Goal: Task Accomplishment & Management: Manage account settings

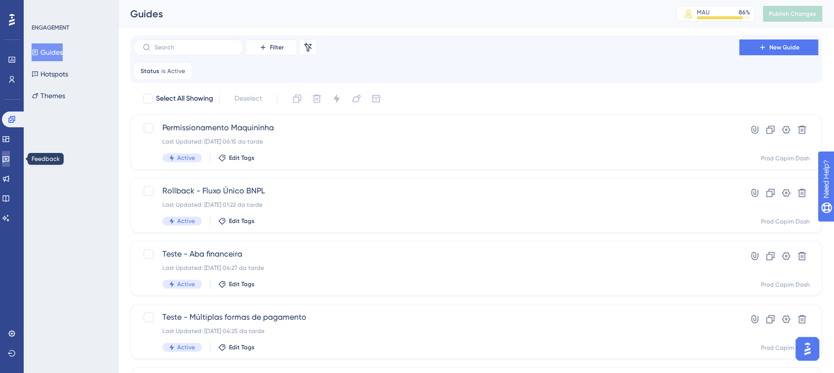
click at [10, 163] on link at bounding box center [6, 159] width 8 height 16
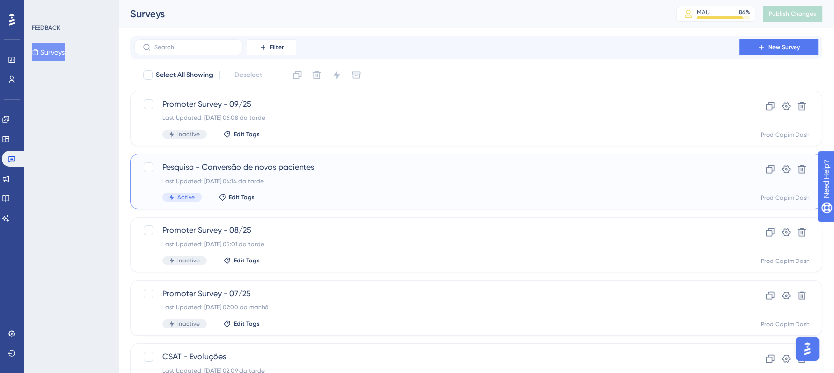
click at [332, 184] on div "Last Updated: 16.09.2025 04:14 da tarde" at bounding box center [436, 181] width 549 height 8
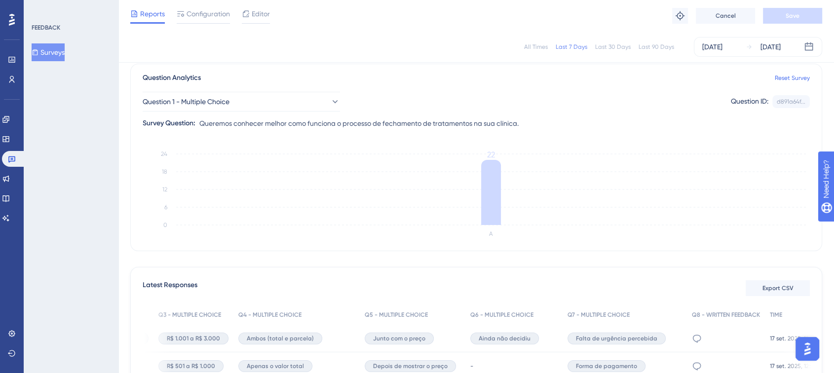
scroll to position [0, 8]
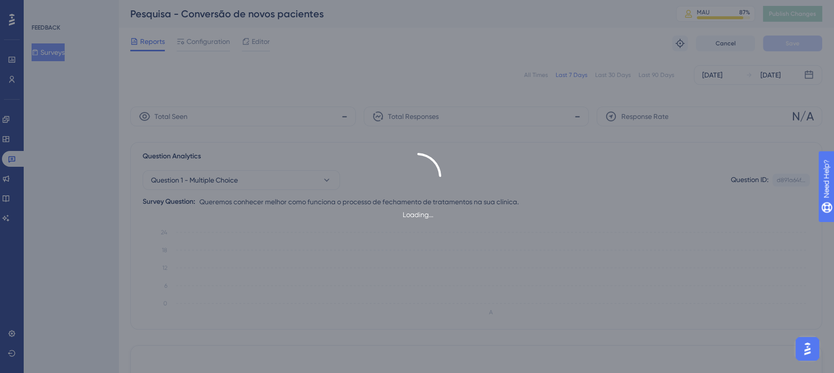
scroll to position [0, 8]
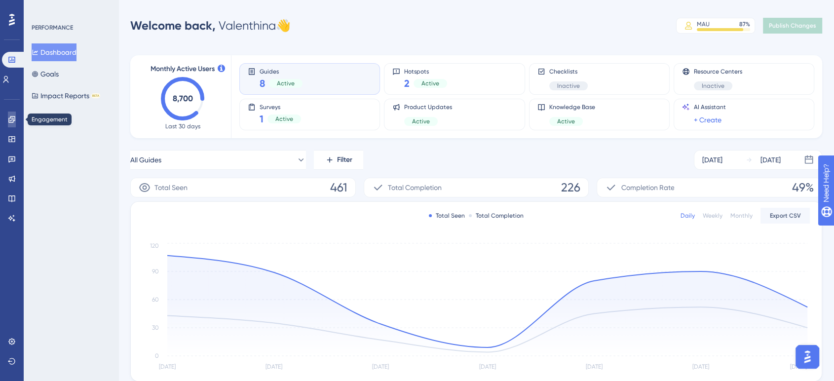
click at [9, 112] on link at bounding box center [12, 120] width 8 height 16
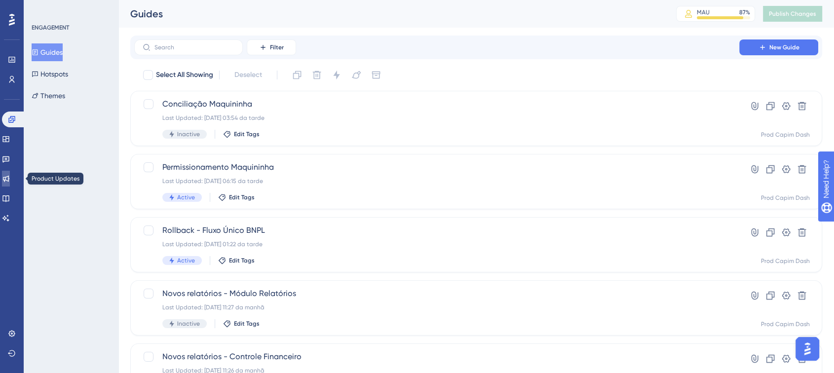
click at [10, 180] on icon at bounding box center [6, 179] width 8 height 8
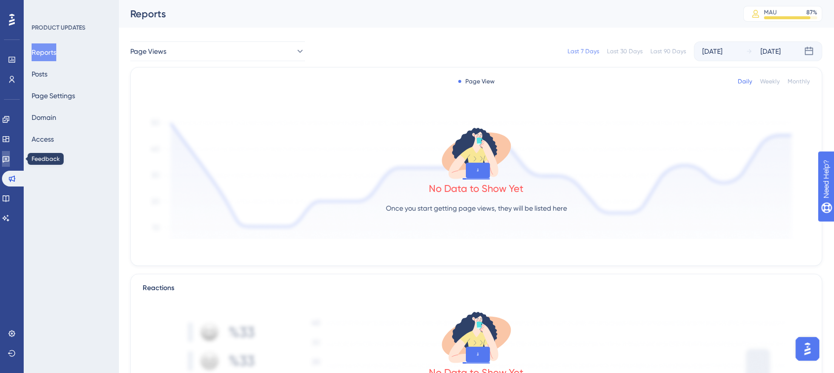
click at [8, 159] on icon at bounding box center [6, 159] width 8 height 8
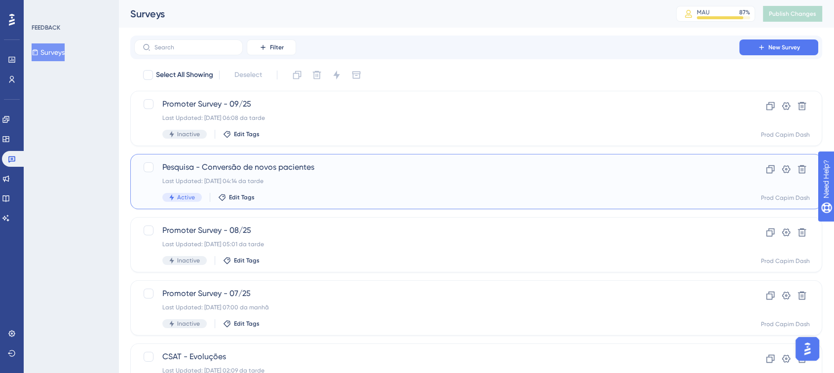
click at [328, 182] on div "Last Updated: 16.09.2025 04:14 da tarde" at bounding box center [436, 181] width 549 height 8
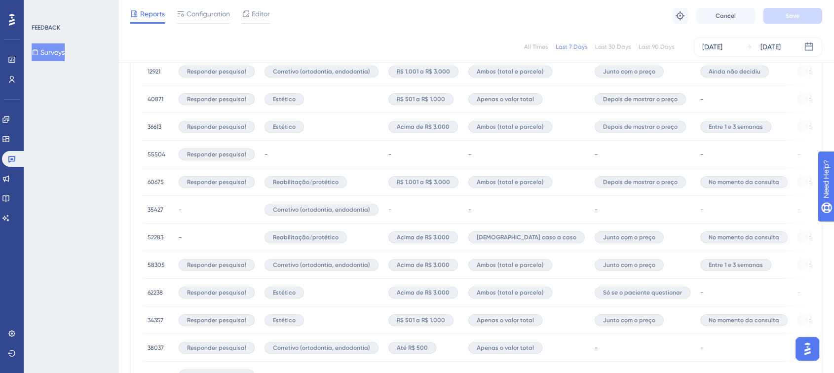
scroll to position [438, 0]
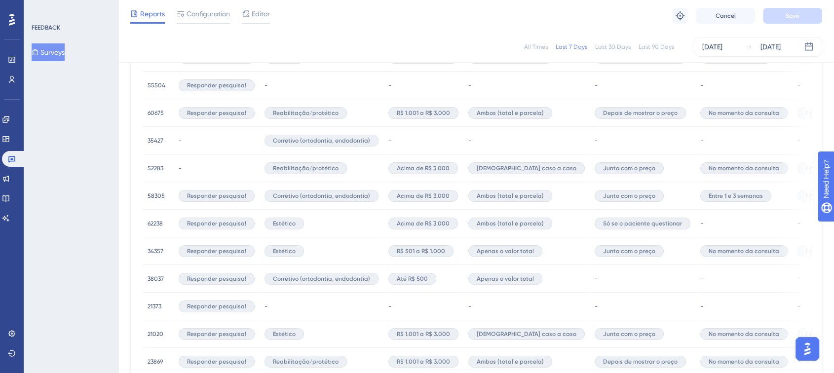
click at [154, 164] on span "52283" at bounding box center [156, 168] width 16 height 8
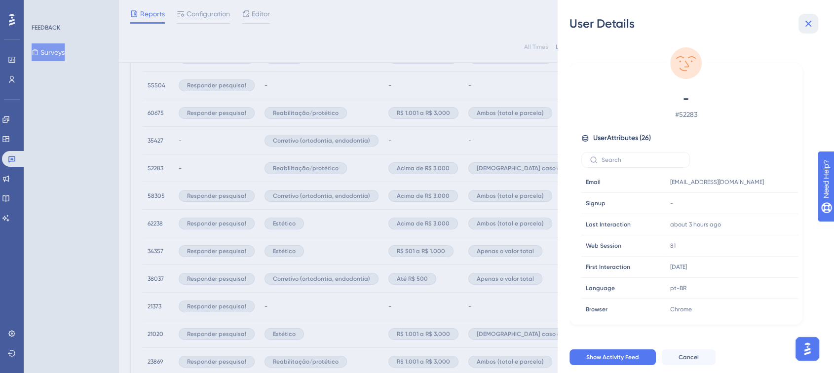
click at [807, 31] on button at bounding box center [809, 24] width 20 height 20
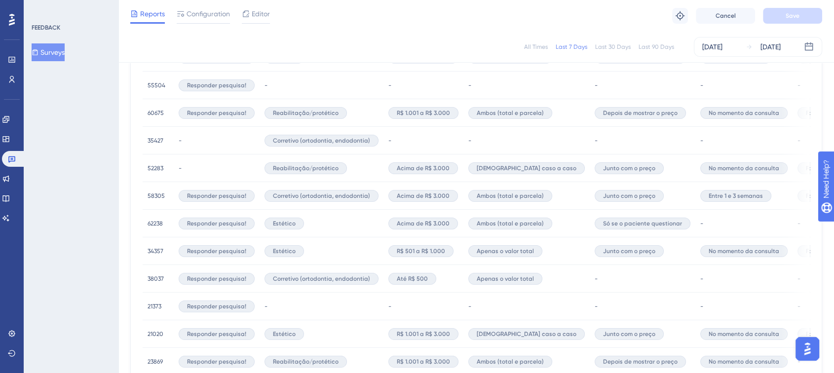
click at [151, 194] on span "58305" at bounding box center [156, 196] width 17 height 8
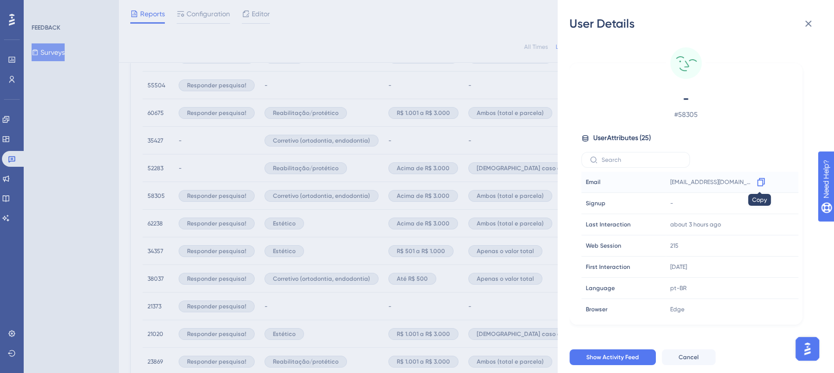
click at [757, 181] on icon at bounding box center [761, 182] width 10 height 10
click at [758, 182] on icon at bounding box center [761, 182] width 10 height 10
click at [808, 27] on icon at bounding box center [809, 24] width 12 height 12
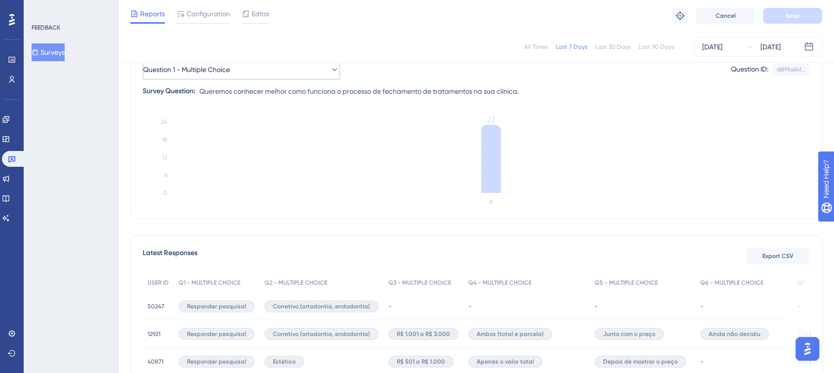
scroll to position [0, 0]
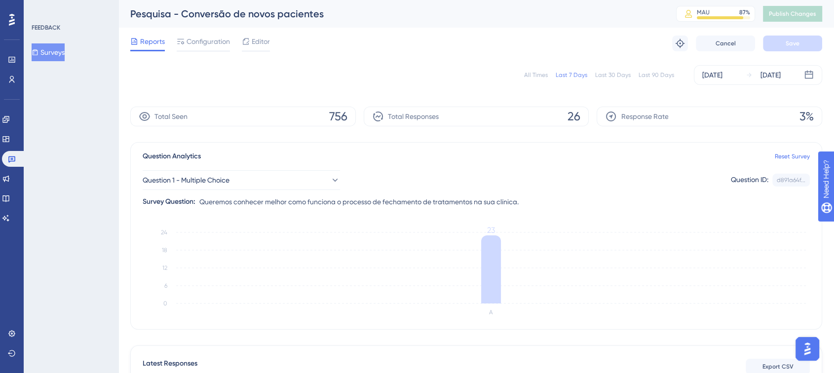
click at [531, 74] on div "All Times" at bounding box center [536, 75] width 24 height 8
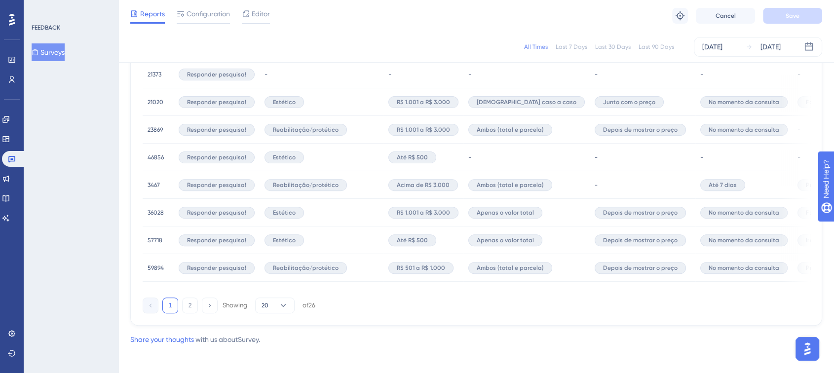
scroll to position [677, 0]
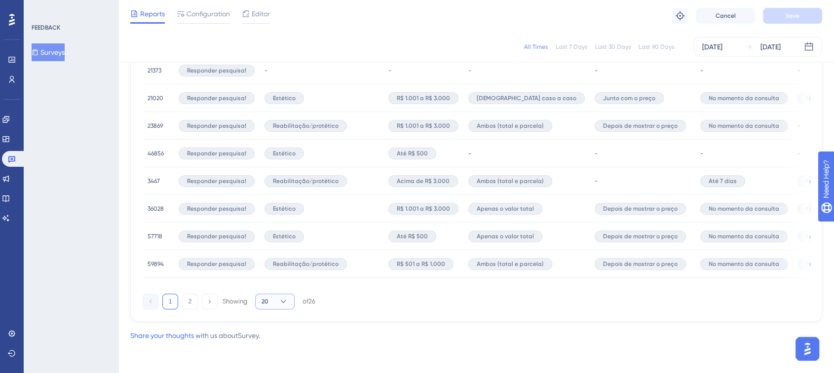
click at [269, 305] on button "20" at bounding box center [274, 302] width 39 height 16
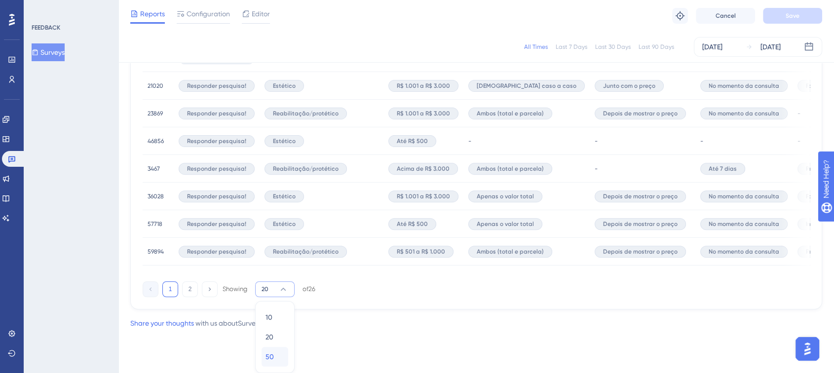
click at [270, 355] on span "50" at bounding box center [270, 357] width 8 height 12
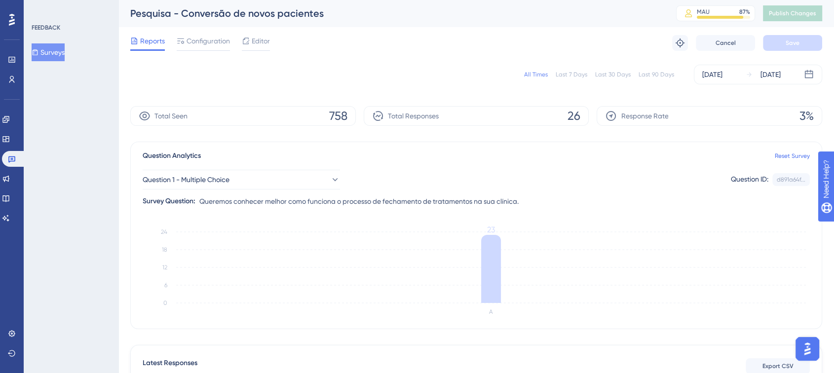
scroll to position [0, 0]
click at [204, 42] on span "Configuration" at bounding box center [208, 42] width 43 height 12
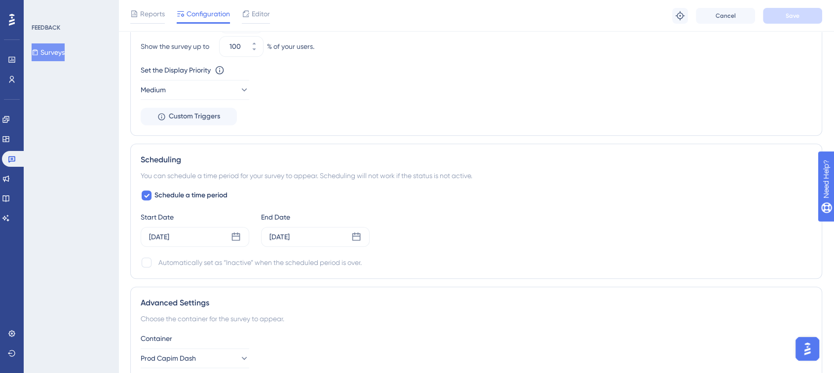
scroll to position [941, 0]
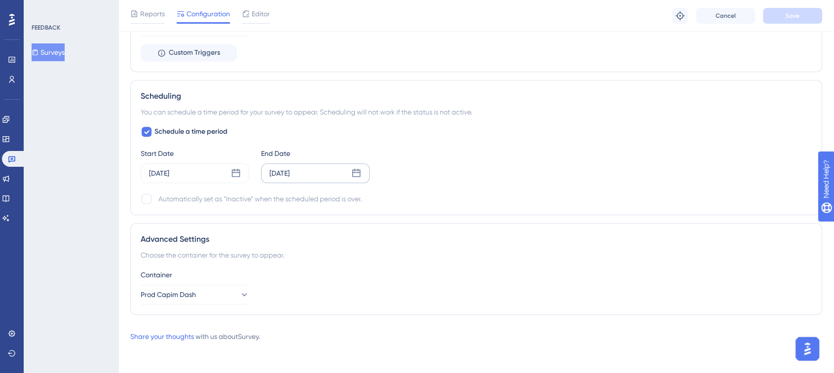
click at [290, 169] on div "Sep 28 2025" at bounding box center [280, 173] width 20 height 12
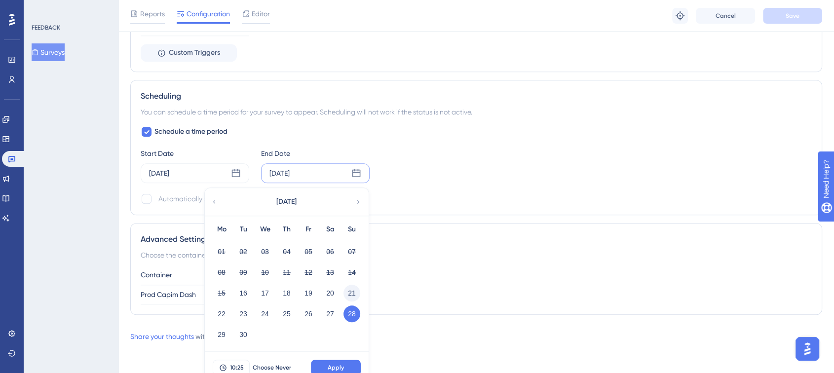
click at [351, 290] on button "21" at bounding box center [352, 293] width 17 height 17
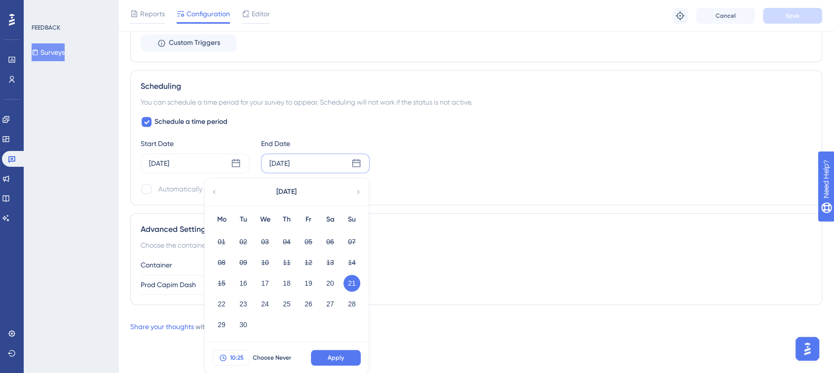
click at [234, 358] on span "10:25" at bounding box center [237, 358] width 14 height 8
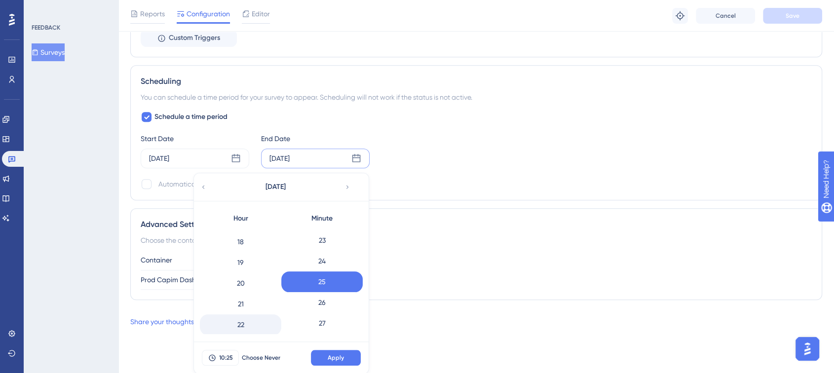
scroll to position [392, 0]
click at [248, 321] on div "23" at bounding box center [240, 324] width 81 height 21
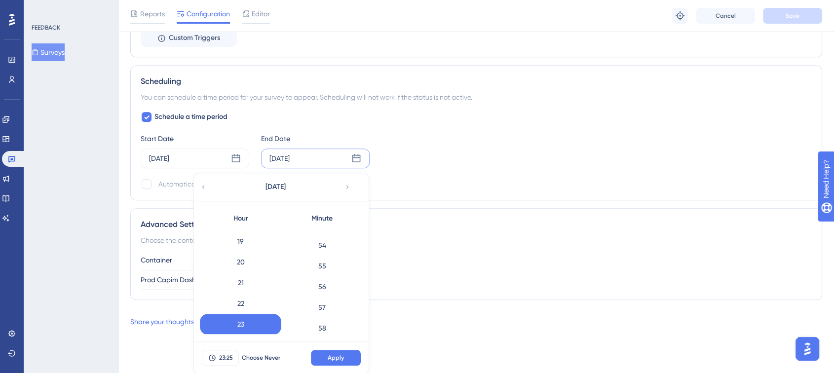
scroll to position [1138, 0]
click at [324, 323] on div "59" at bounding box center [321, 324] width 81 height 21
click at [336, 354] on span "Apply" at bounding box center [336, 358] width 16 height 8
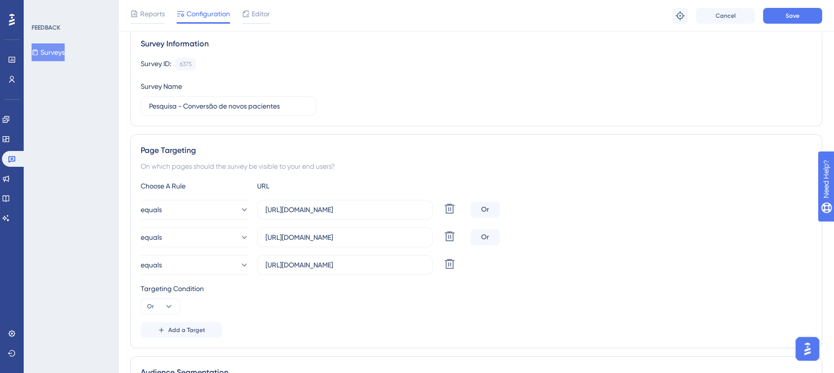
scroll to position [0, 0]
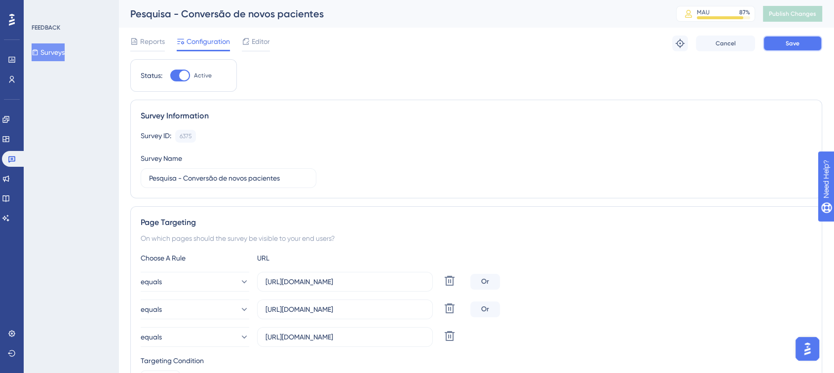
click at [784, 39] on button "Save" at bounding box center [792, 44] width 59 height 16
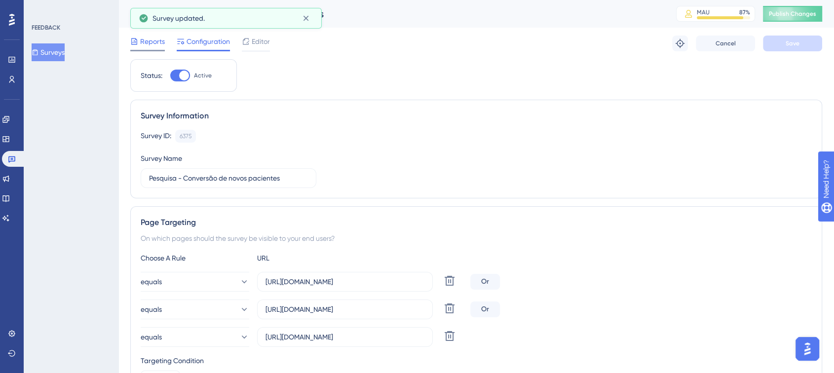
click at [142, 39] on span "Reports" at bounding box center [152, 42] width 25 height 12
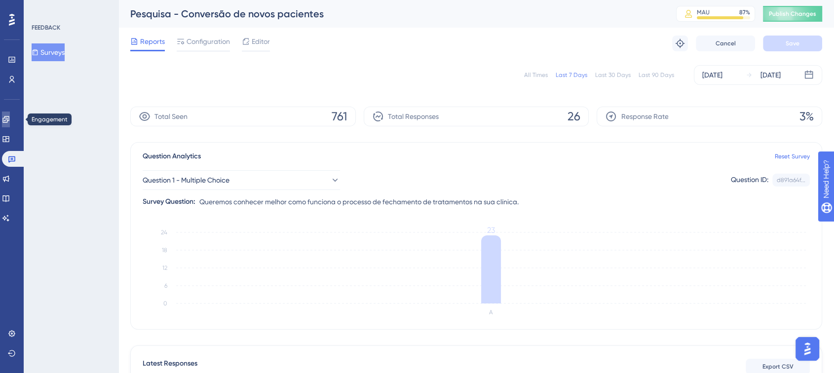
click at [9, 118] on icon at bounding box center [5, 119] width 6 height 6
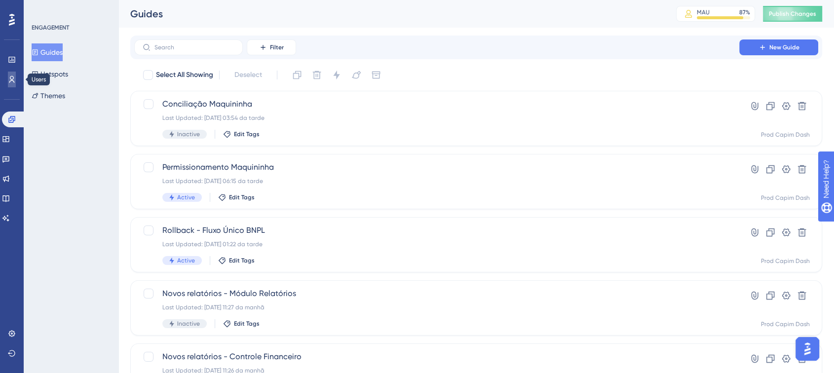
click at [13, 82] on icon at bounding box center [12, 80] width 8 height 8
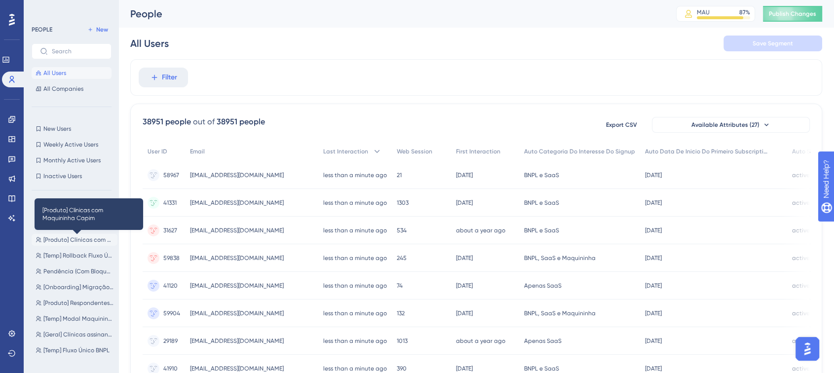
click at [71, 240] on span "[Produto] Clínicas com Maquininha Capim" at bounding box center [78, 240] width 70 height 8
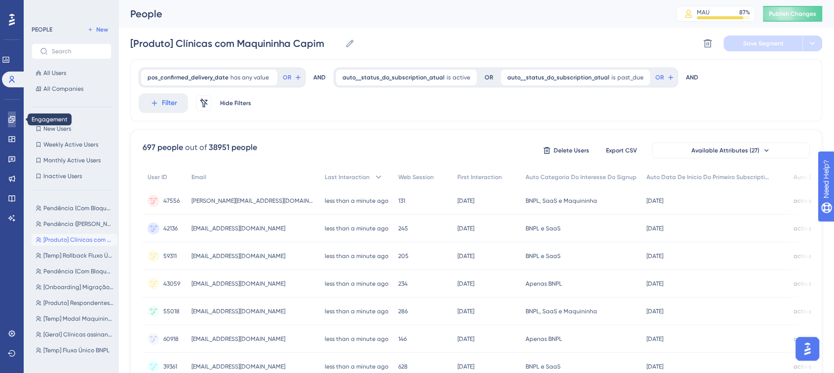
click at [13, 118] on icon at bounding box center [11, 119] width 6 height 6
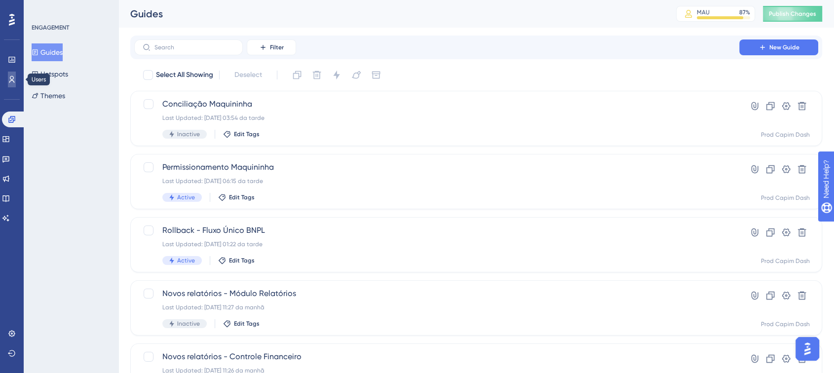
click at [8, 81] on icon at bounding box center [12, 80] width 8 height 8
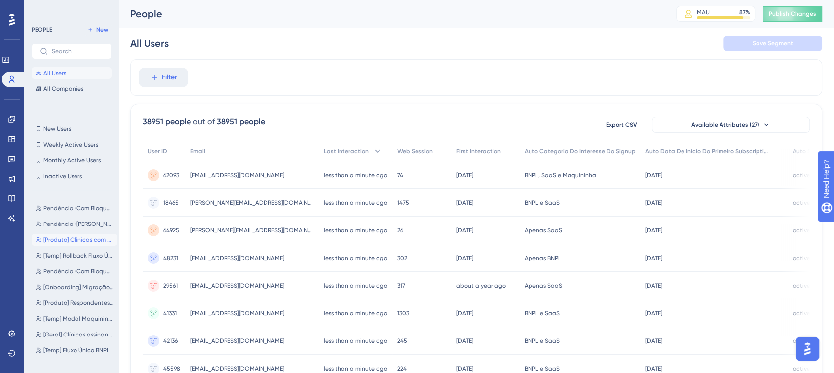
click at [70, 244] on button "[Produto] Clínicas com Maquininha Capim [Produto] Clínicas com Maquininha Capim" at bounding box center [75, 240] width 86 height 12
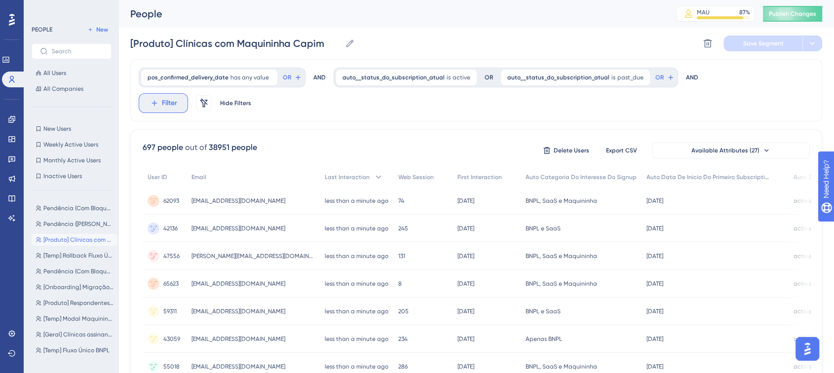
click at [188, 93] on button "Filter" at bounding box center [163, 103] width 49 height 20
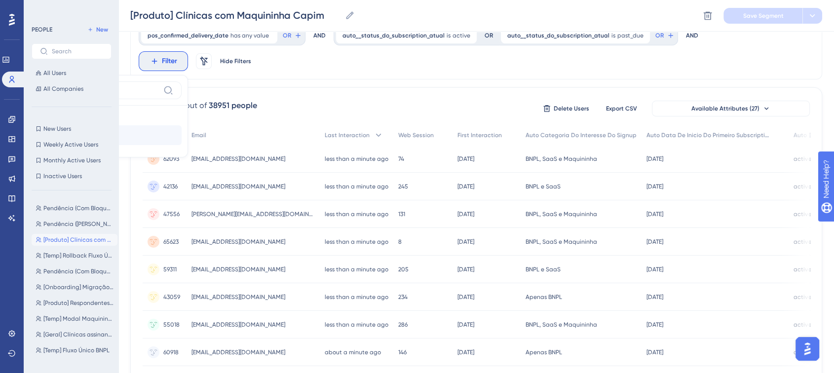
type input "e_ad"
click at [182, 125] on button "e_admin_ e_admin_" at bounding box center [109, 135] width 145 height 20
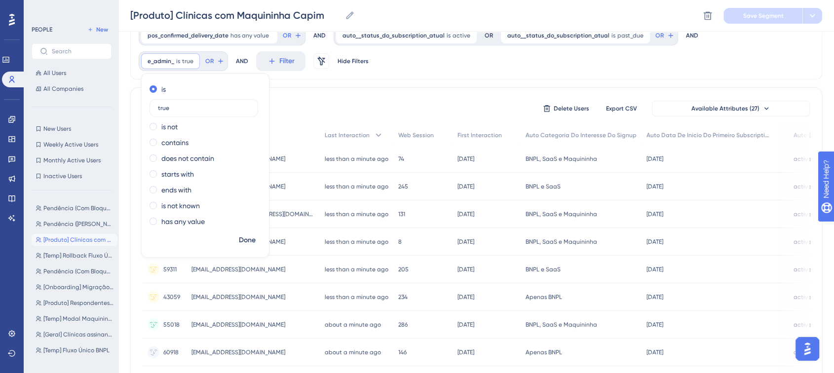
type input "true"
click at [616, 73] on div "pos_confirmed_delivery_date has any value Remove OR AND auto__status_do_subscri…" at bounding box center [476, 48] width 692 height 62
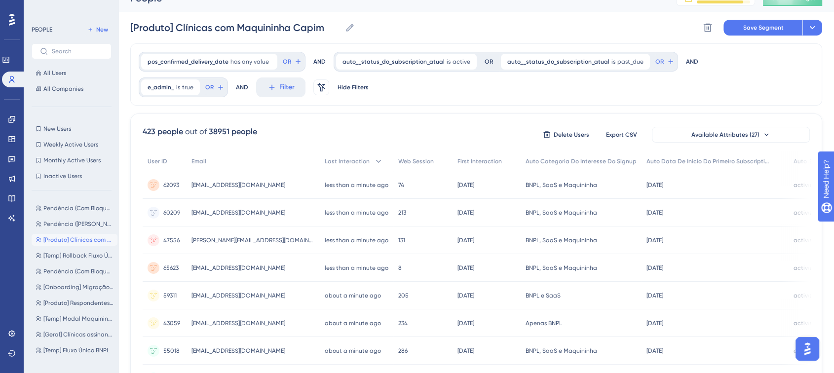
scroll to position [0, 0]
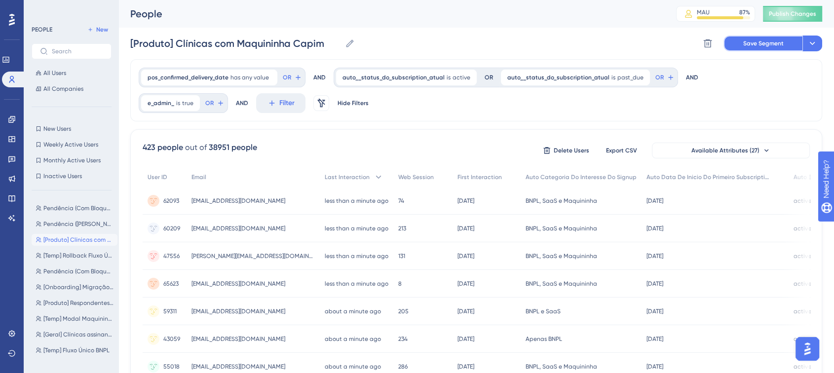
click at [750, 46] on span "Save Segment" at bounding box center [764, 43] width 40 height 8
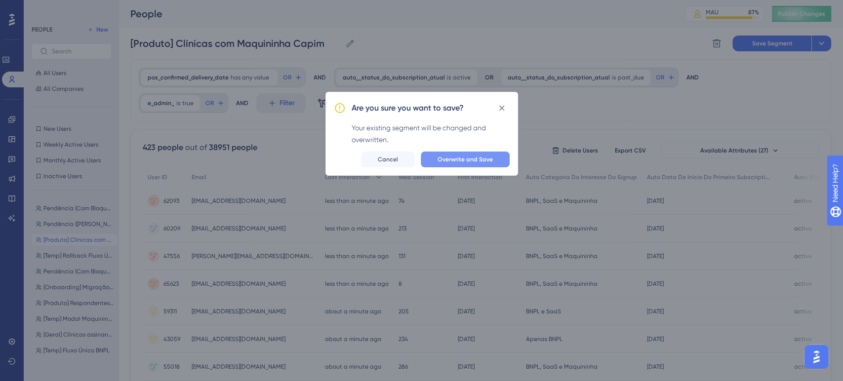
click at [492, 156] on span "Overwrite and Save" at bounding box center [464, 160] width 55 height 8
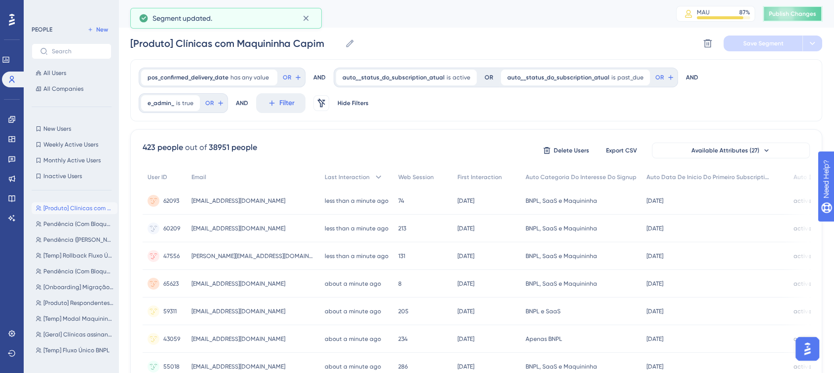
click at [806, 17] on span "Publish Changes" at bounding box center [792, 14] width 47 height 8
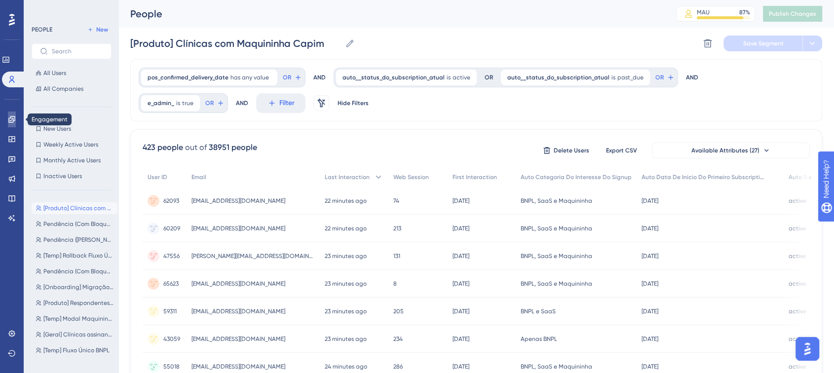
click at [12, 116] on icon at bounding box center [11, 119] width 6 height 6
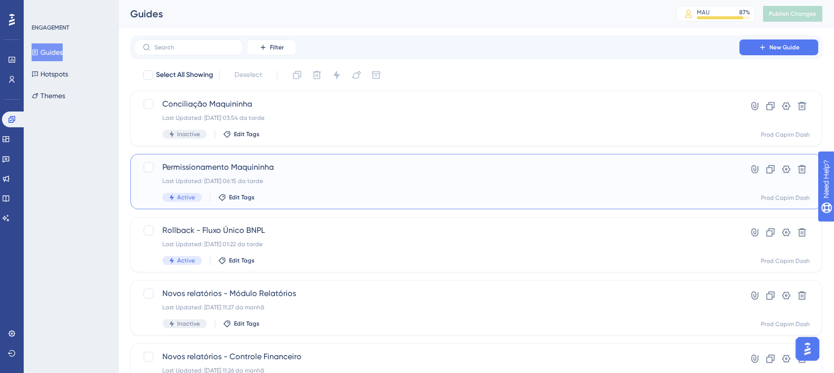
click at [315, 195] on div "Active Edit Tags" at bounding box center [436, 197] width 549 height 9
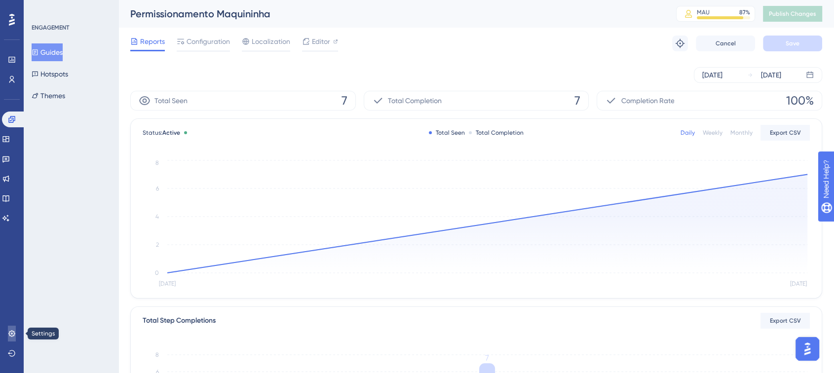
click at [8, 334] on link at bounding box center [12, 334] width 8 height 16
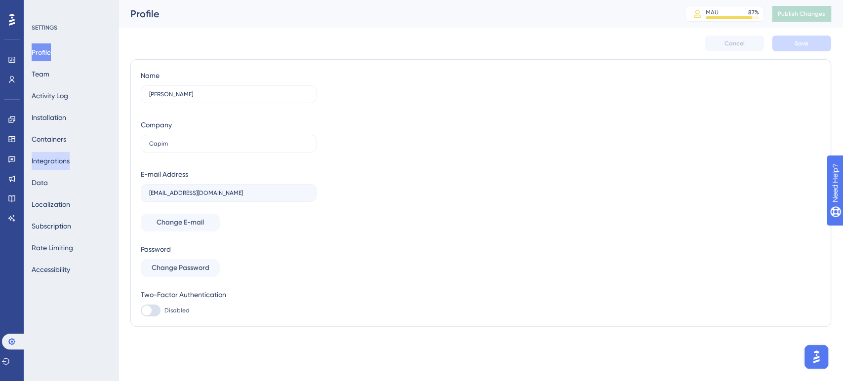
click at [50, 157] on button "Integrations" at bounding box center [51, 161] width 38 height 18
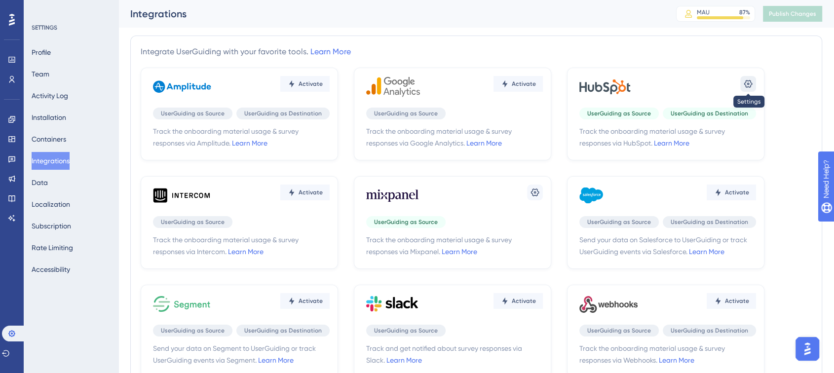
click at [747, 81] on icon at bounding box center [749, 84] width 8 height 8
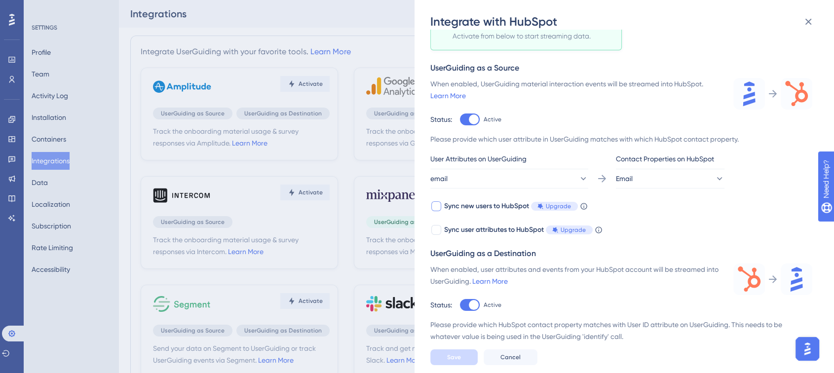
scroll to position [55, 0]
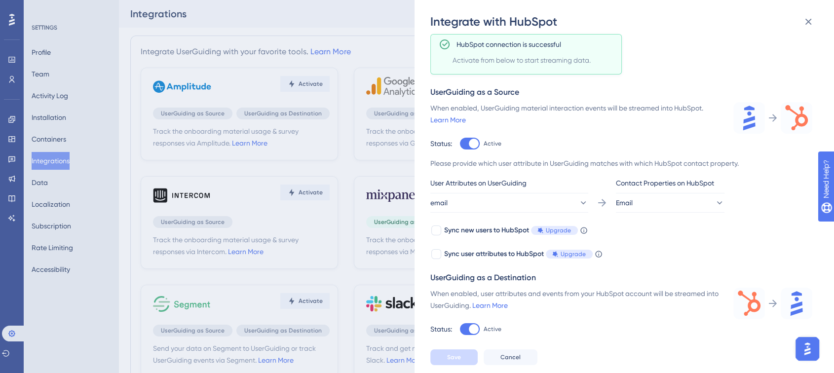
click at [472, 138] on div at bounding box center [470, 144] width 20 height 12
click at [460, 198] on input "Active" at bounding box center [460, 198] width 0 height 0
checkbox input "false"
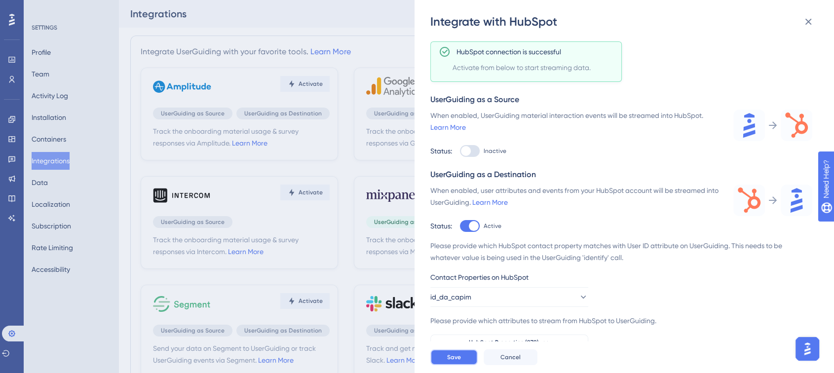
click at [454, 361] on span "Save" at bounding box center [454, 358] width 14 height 8
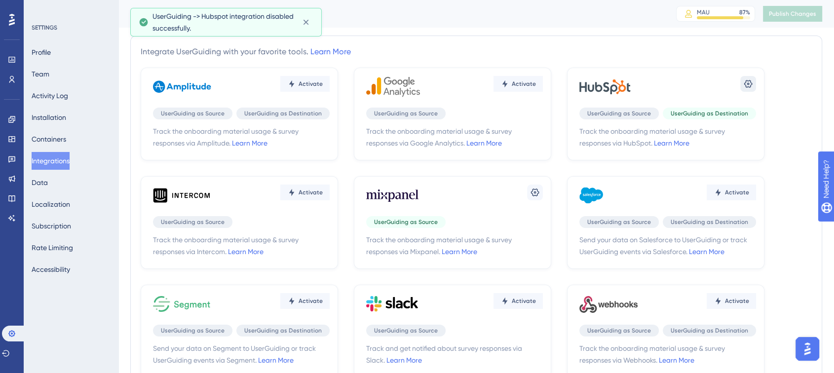
click at [758, 83] on div "Settings UserGuiding as Source UserGuiding as Destination Track the onboarding …" at bounding box center [665, 114] width 197 height 93
click at [750, 84] on icon at bounding box center [749, 84] width 10 height 10
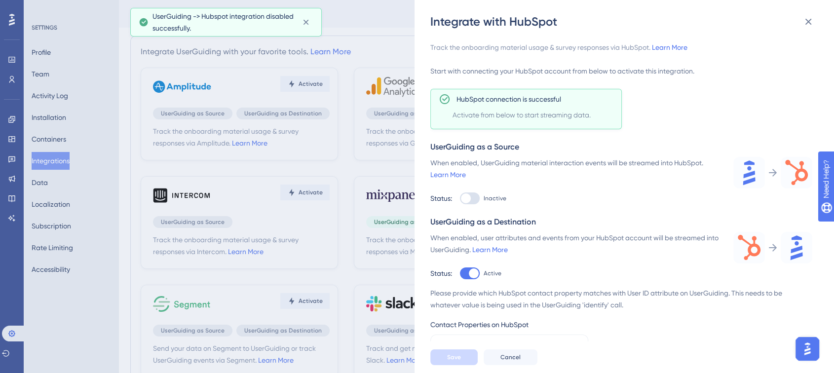
click at [472, 198] on div at bounding box center [470, 199] width 20 height 12
click at [460, 198] on input "Inactive" at bounding box center [460, 198] width 0 height 0
checkbox input "true"
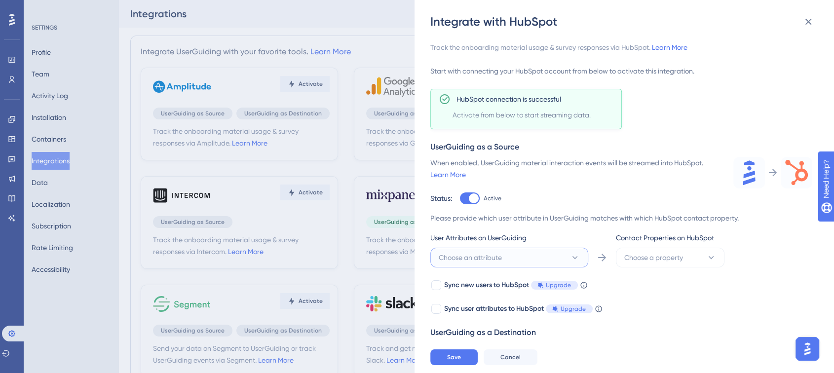
click at [507, 255] on button "Choose an attribute" at bounding box center [510, 258] width 158 height 20
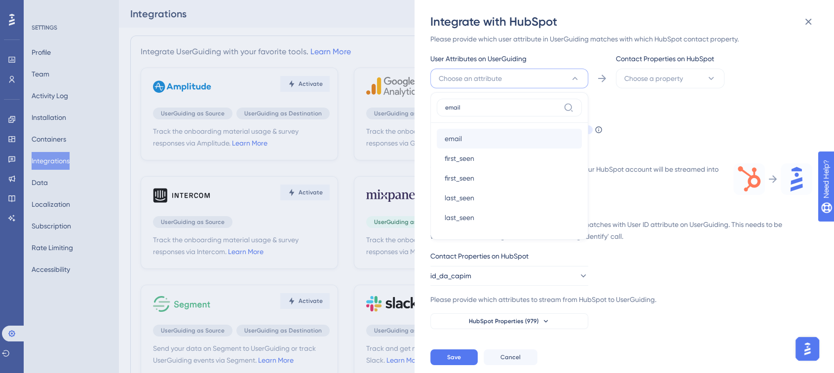
type input "email"
click at [470, 142] on div "email email" at bounding box center [509, 139] width 129 height 20
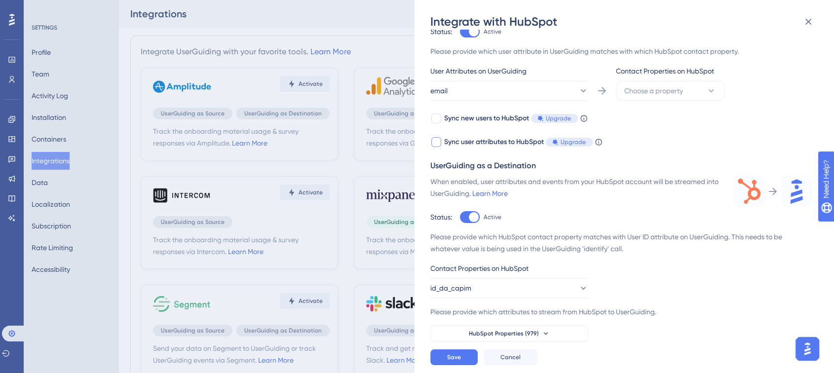
scroll to position [158, 0]
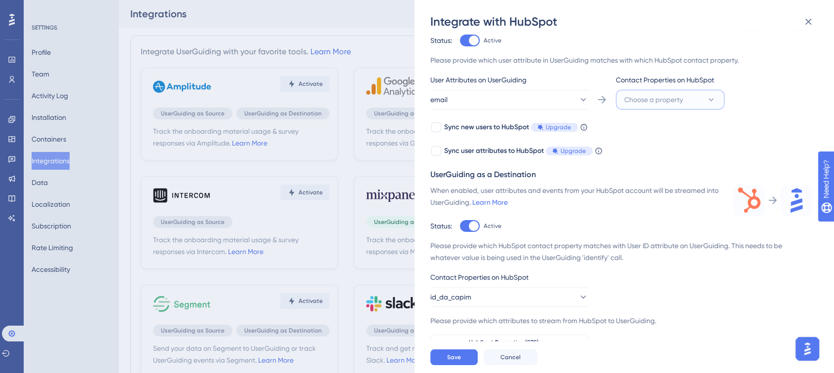
click at [690, 98] on button "Choose a property" at bounding box center [670, 100] width 109 height 20
type input "email"
click at [657, 157] on div "Email Email" at bounding box center [670, 160] width 80 height 20
click at [669, 97] on button "Email" at bounding box center [670, 100] width 109 height 20
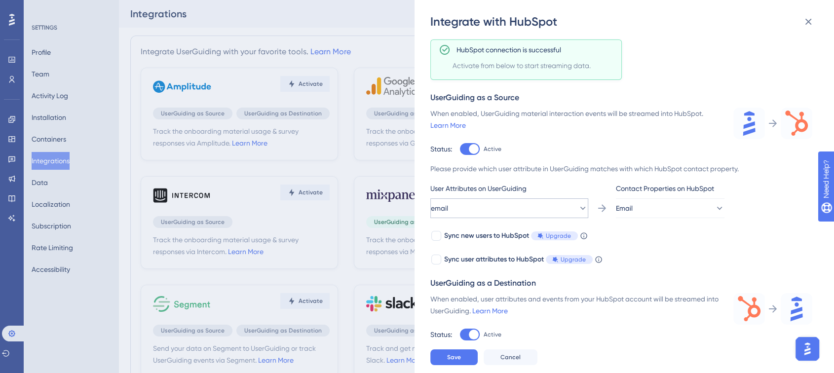
scroll to position [48, 0]
click at [450, 361] on span "Save" at bounding box center [454, 358] width 14 height 8
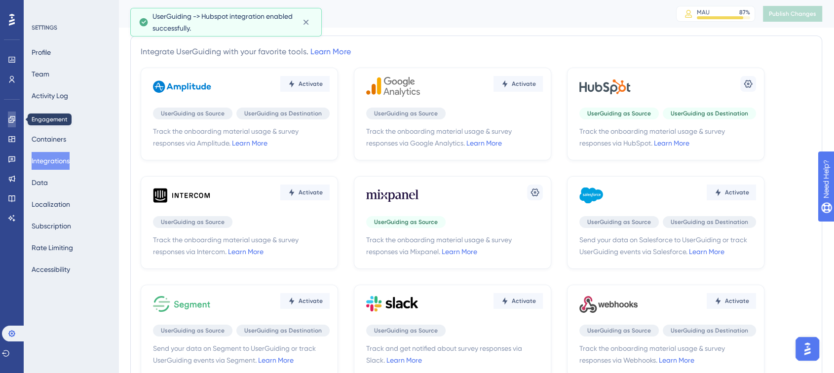
click at [8, 118] on icon at bounding box center [12, 120] width 8 height 8
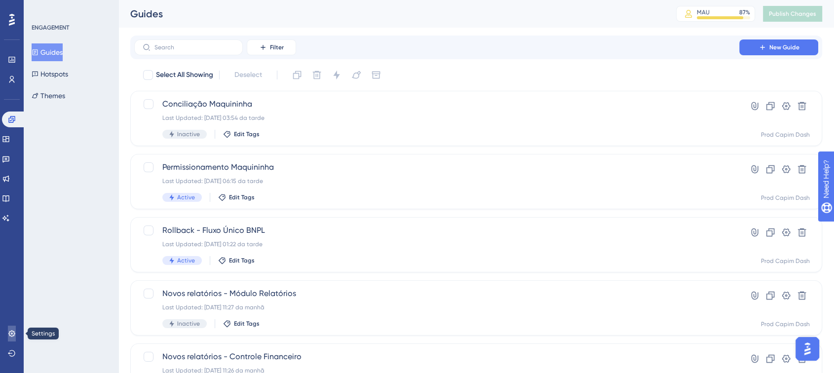
click at [11, 330] on icon at bounding box center [12, 334] width 8 height 8
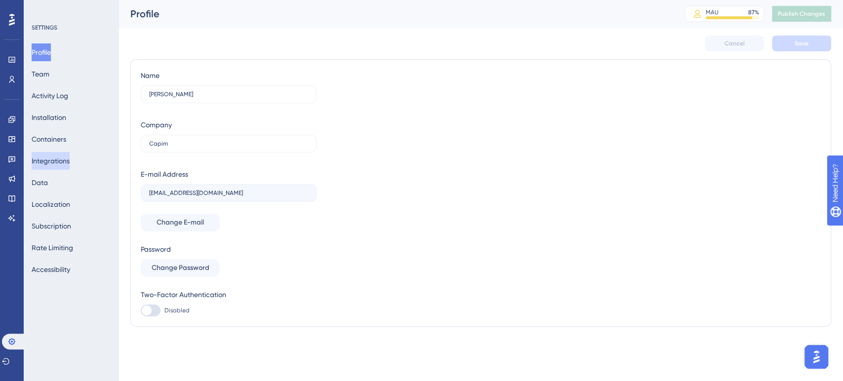
click at [60, 157] on button "Integrations" at bounding box center [51, 161] width 38 height 18
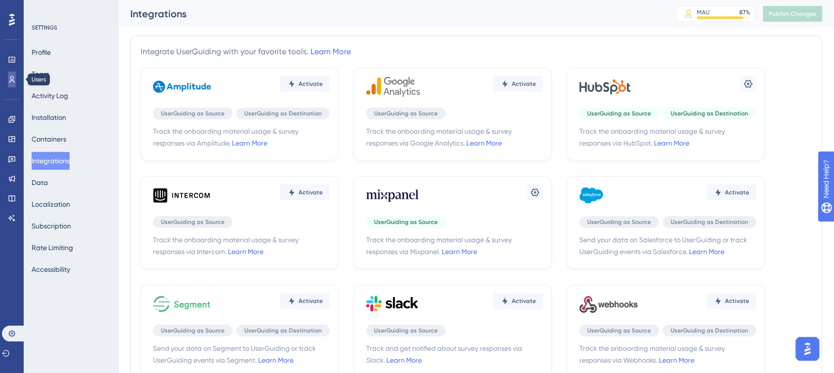
click at [10, 80] on icon at bounding box center [11, 79] width 5 height 7
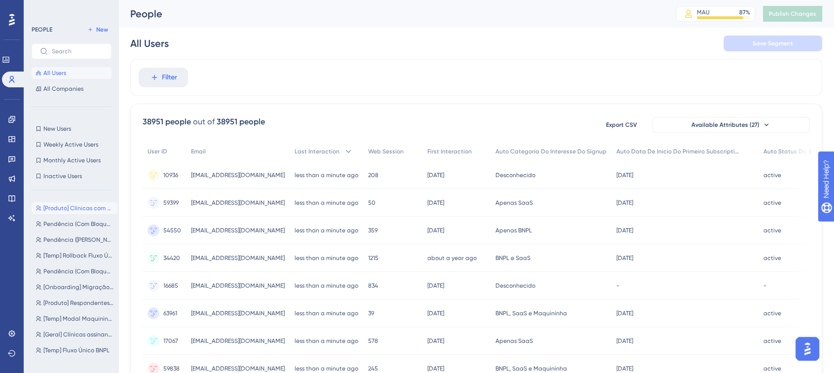
click at [48, 213] on button "[Produto] Clínicas com Maquininha Capim [Produto] Clínicas com Maquininha Capim" at bounding box center [75, 208] width 86 height 12
